Goal: Navigation & Orientation: Find specific page/section

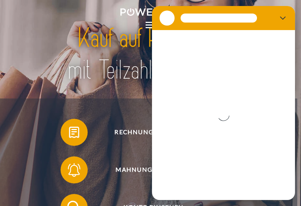
click at [148, 23] on div at bounding box center [149, 24] width 7 height 7
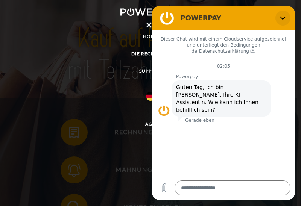
click at [284, 18] on icon "Schließen" at bounding box center [283, 18] width 6 height 3
type textarea "*"
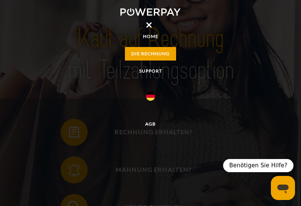
click at [155, 51] on link "DIE RECHNUNG" at bounding box center [150, 54] width 51 height 14
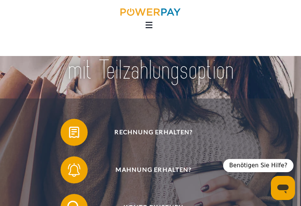
scroll to position [403, 0]
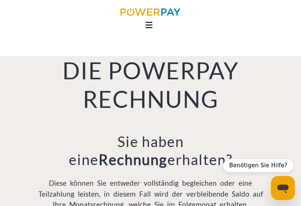
click at [145, 23] on li at bounding box center [150, 24] width 301 height 7
click at [149, 27] on div at bounding box center [149, 24] width 7 height 7
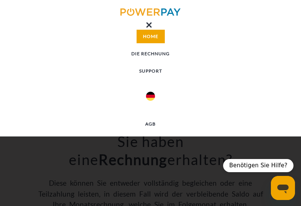
click at [155, 35] on link "Home" at bounding box center [151, 37] width 28 height 14
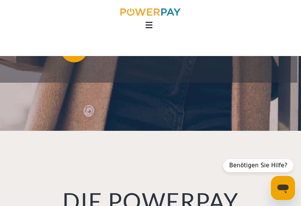
scroll to position [267, 0]
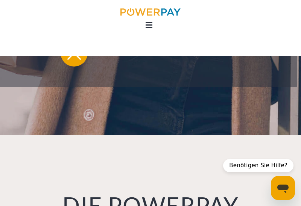
click at [149, 26] on icon at bounding box center [149, 24] width 7 height 1
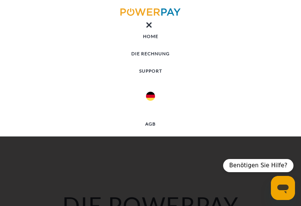
click at [155, 56] on link "DIE RECHNUNG" at bounding box center [150, 54] width 301 height 14
